Goal: Task Accomplishment & Management: Manage account settings

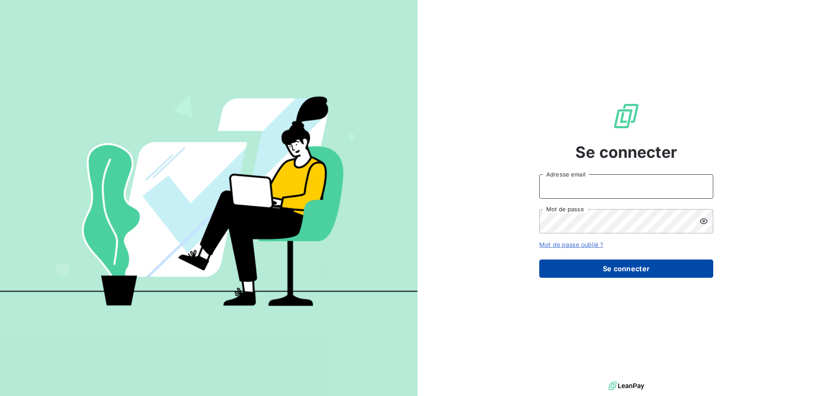
type input "[EMAIL_ADDRESS][PERSON_NAME][DOMAIN_NAME]"
click at [622, 270] on button "Se connecter" at bounding box center [626, 269] width 174 height 18
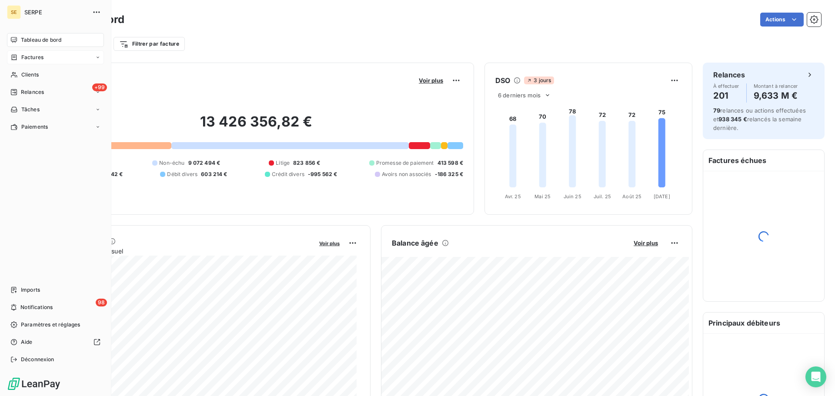
click at [21, 56] on span "Factures" at bounding box center [32, 57] width 22 height 8
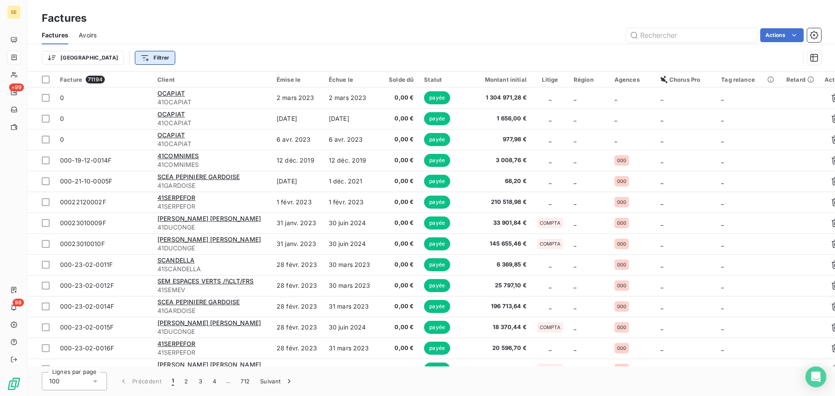
click at [125, 57] on html "SE +99 98 Factures Factures Avoirs Actions Trier Filtrer Facture 71194 Client É…" at bounding box center [417, 198] width 835 height 396
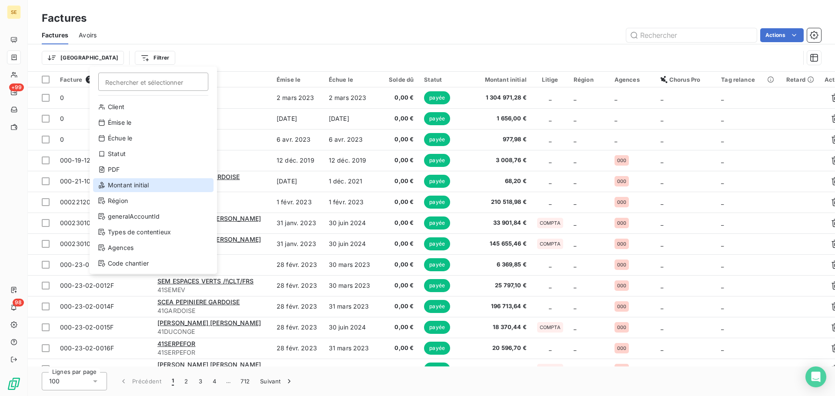
click at [129, 188] on div "Montant initial" at bounding box center [153, 185] width 120 height 14
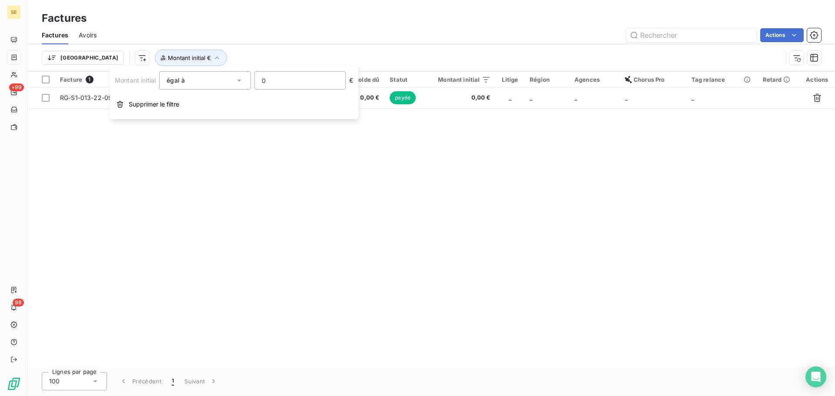
click at [307, 80] on input "0" at bounding box center [300, 80] width 90 height 17
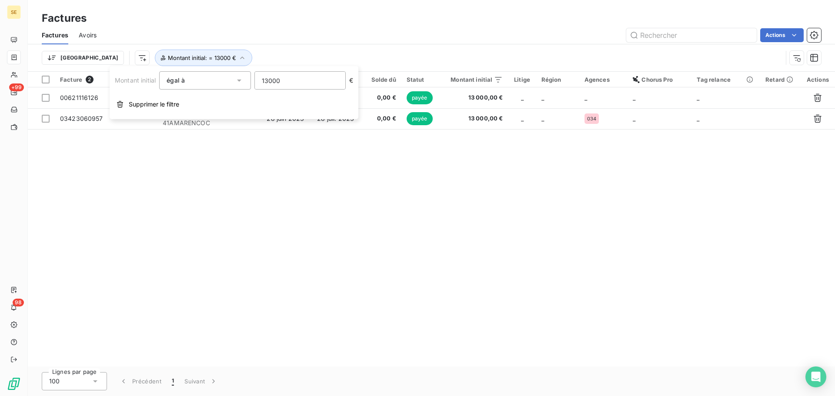
type input "13000"
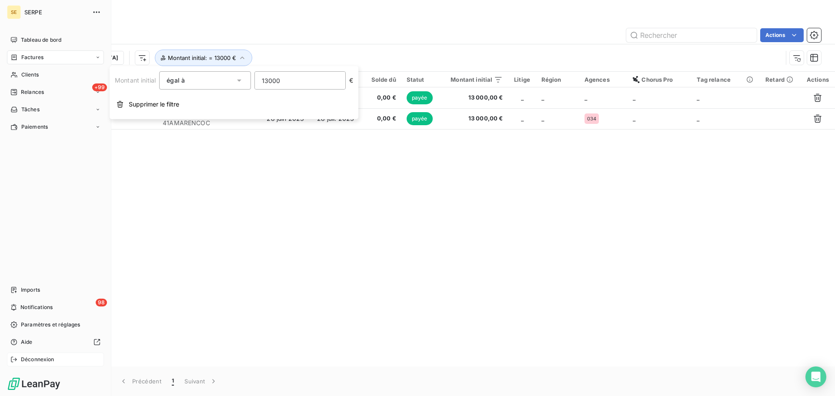
click at [29, 356] on span "Déconnexion" at bounding box center [37, 360] width 33 height 8
